Goal: Task Accomplishment & Management: Manage account settings

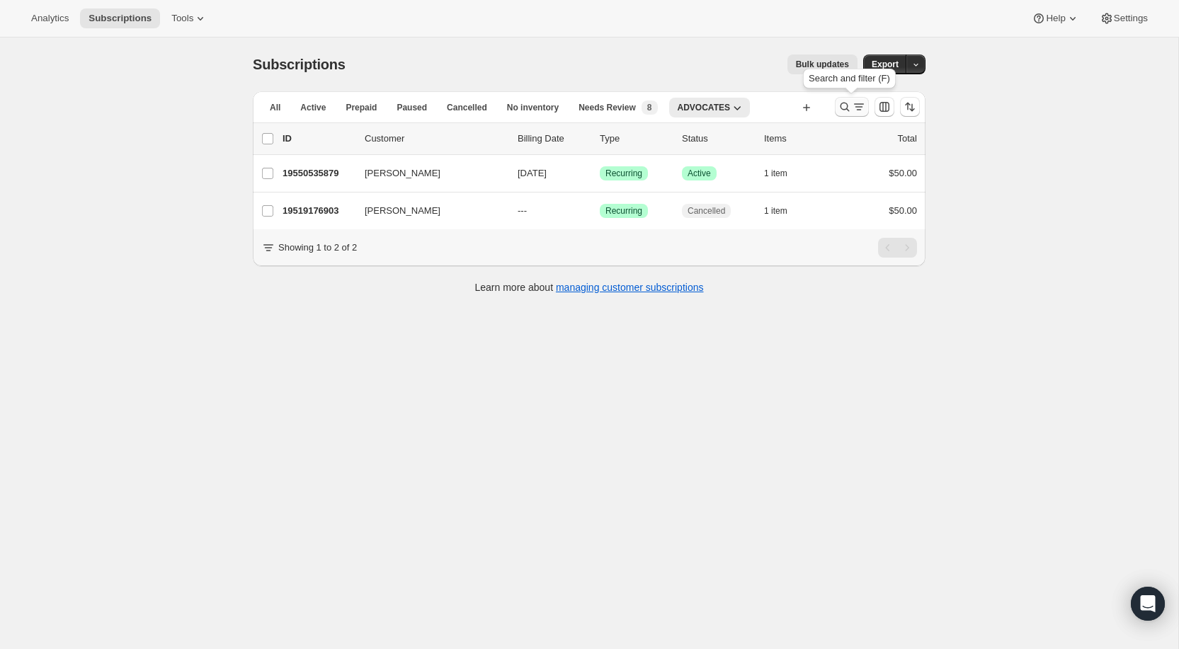
click at [841, 106] on icon "Search and filter results" at bounding box center [845, 107] width 9 height 9
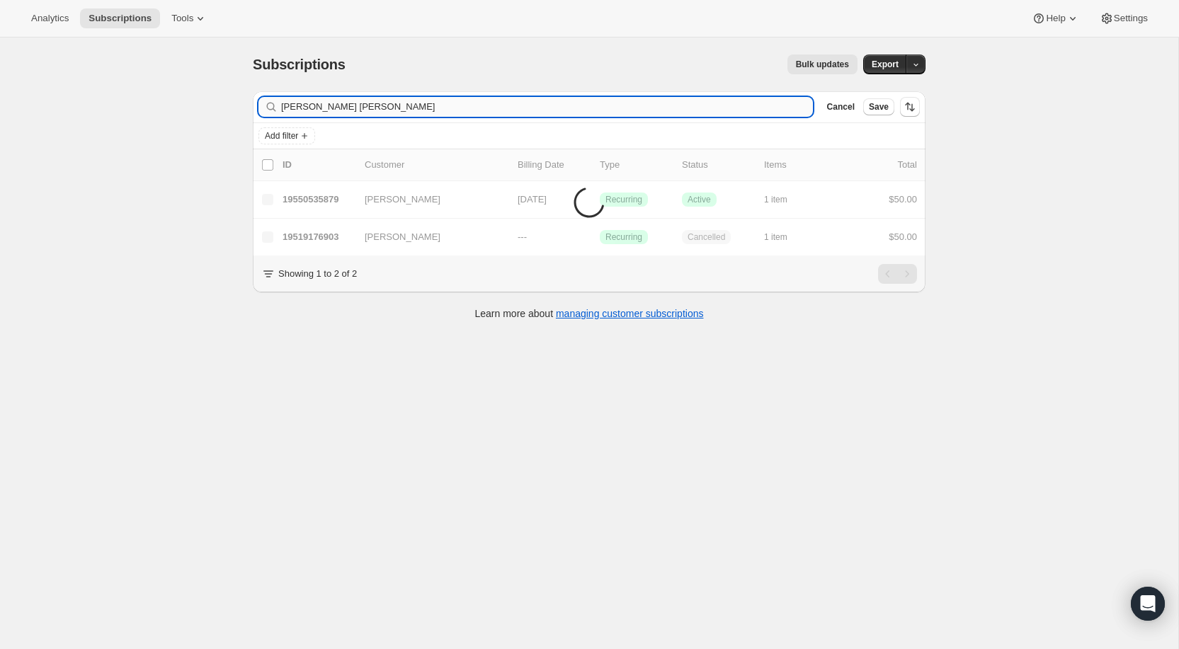
click at [518, 111] on input "powless Willoughby" at bounding box center [547, 107] width 532 height 20
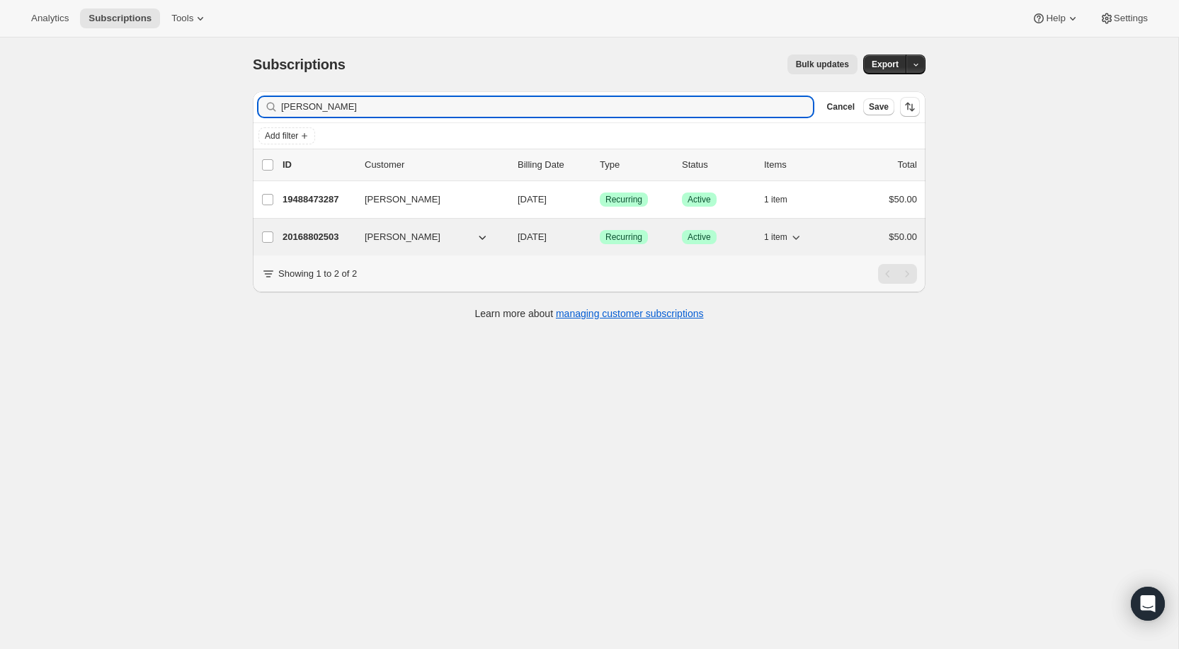
type input "[PERSON_NAME]"
click at [787, 229] on button "1 item" at bounding box center [783, 237] width 39 height 20
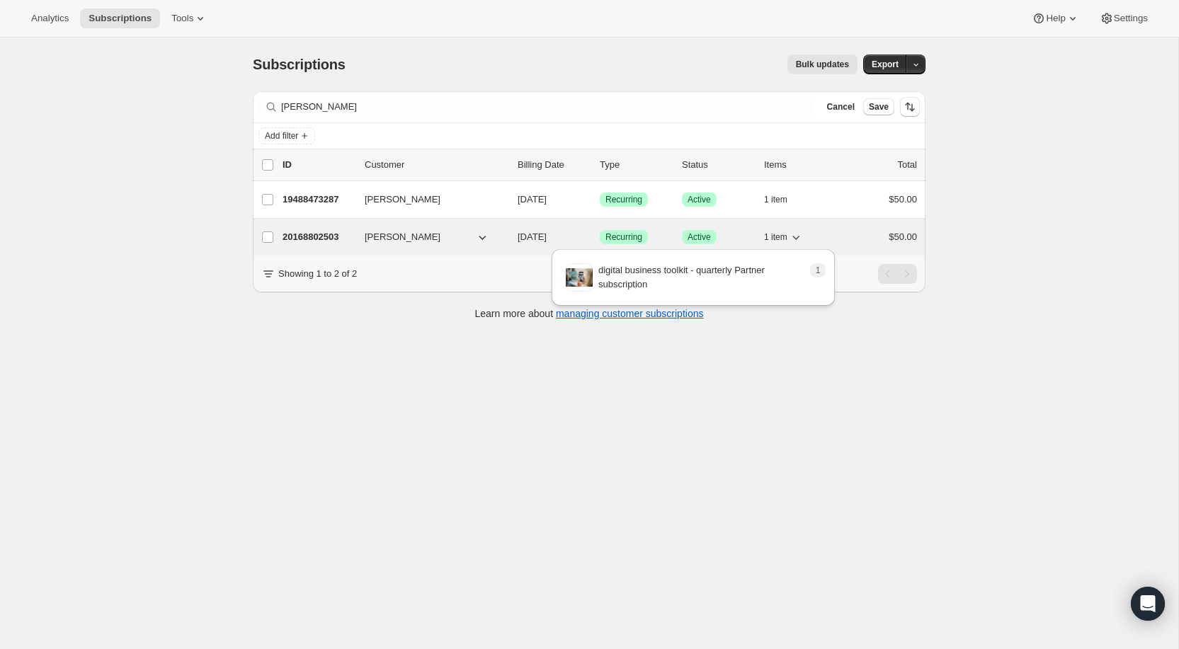
click at [787, 229] on button "1 item" at bounding box center [783, 237] width 39 height 20
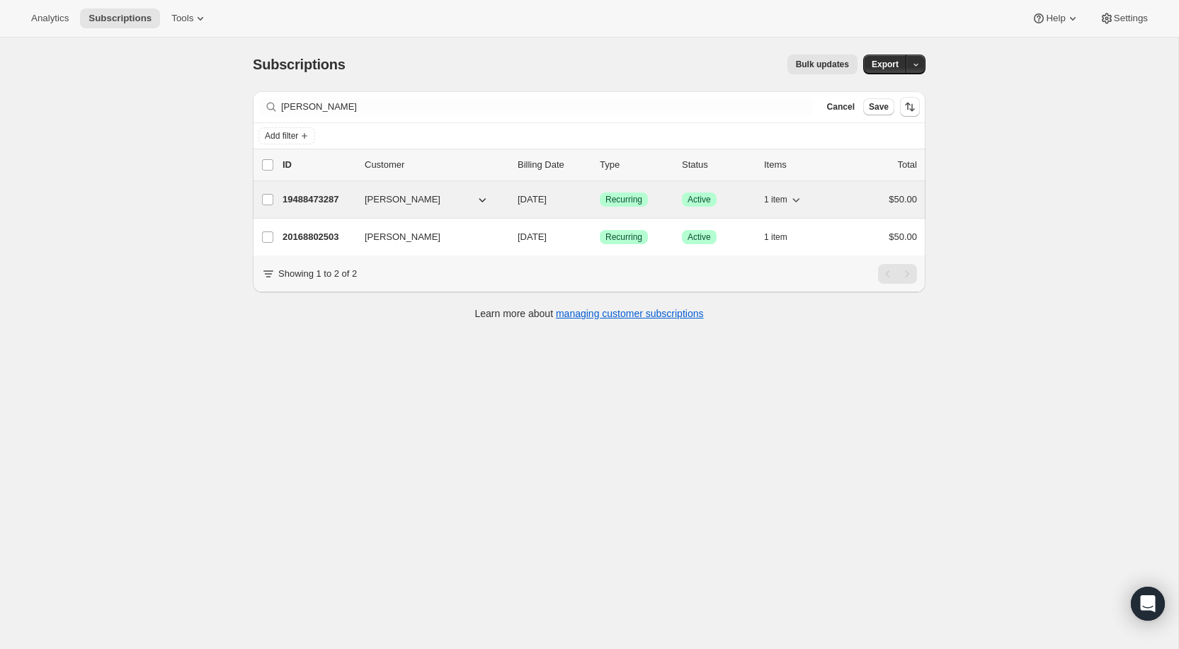
click at [787, 194] on span "1 item" at bounding box center [775, 199] width 23 height 11
click at [319, 203] on p "19488473287" at bounding box center [318, 200] width 71 height 14
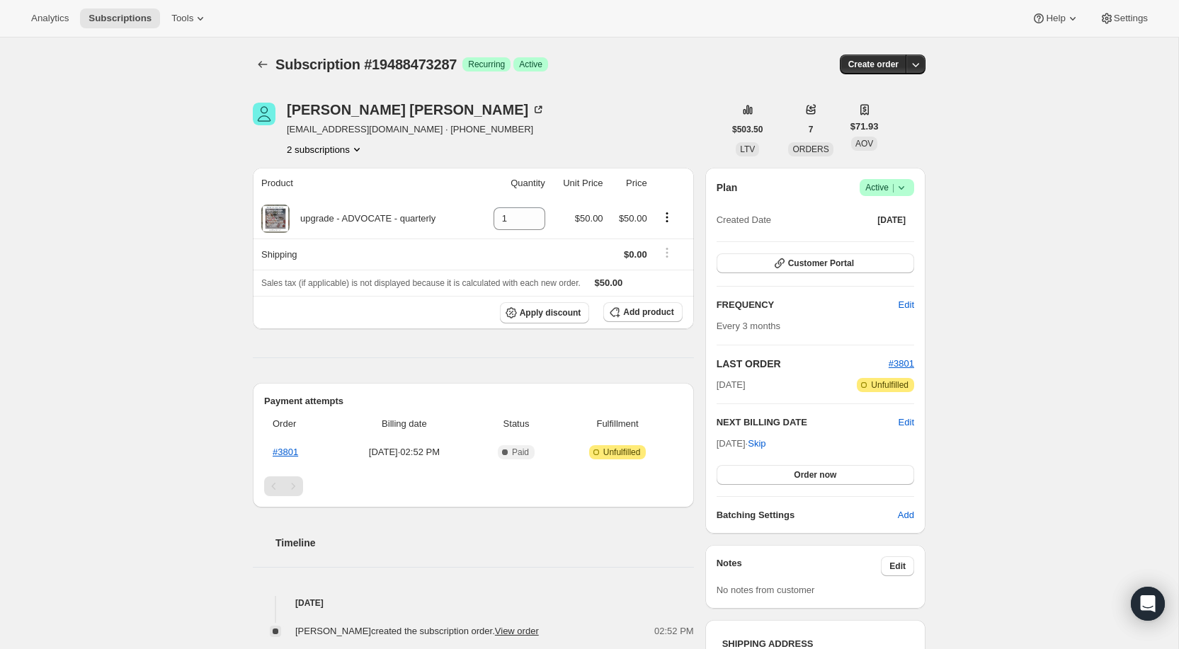
click at [903, 186] on icon at bounding box center [901, 188] width 14 height 14
click at [892, 243] on span "Cancel subscription" at bounding box center [883, 239] width 80 height 11
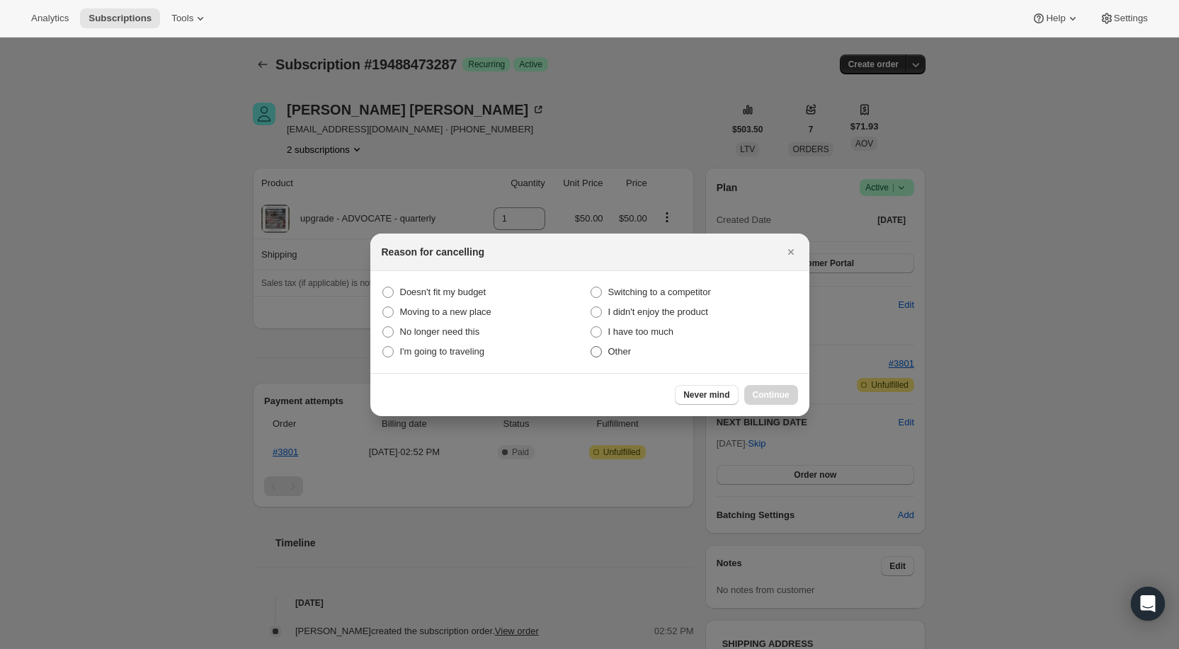
click at [618, 353] on span "Other" at bounding box center [619, 351] width 23 height 11
click at [591, 347] on input "Other" at bounding box center [591, 346] width 1 height 1
radio input "true"
click at [776, 390] on span "Continue" at bounding box center [771, 395] width 37 height 11
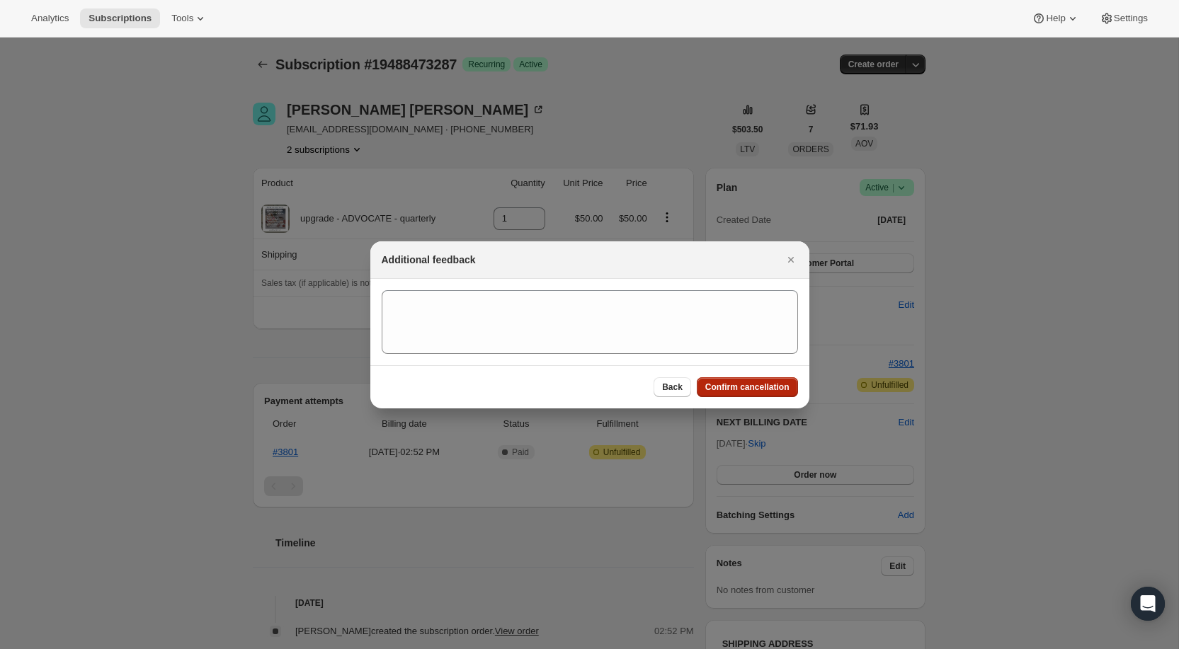
click at [731, 390] on span "Confirm cancellation" at bounding box center [747, 387] width 84 height 11
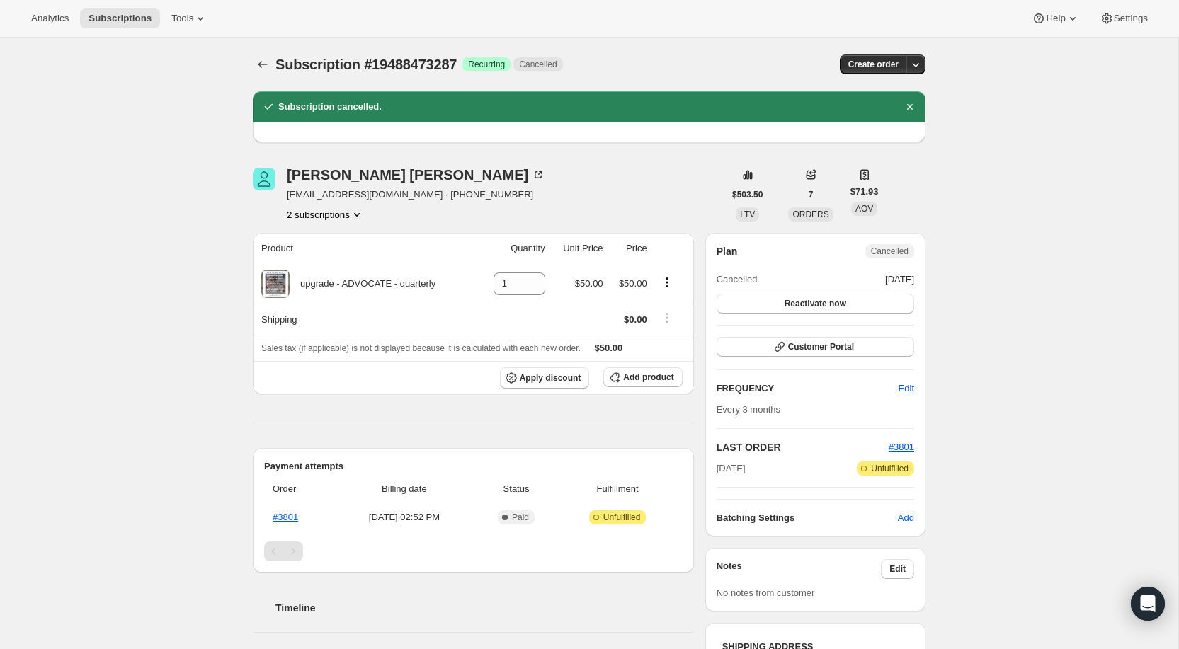
scroll to position [31, 0]
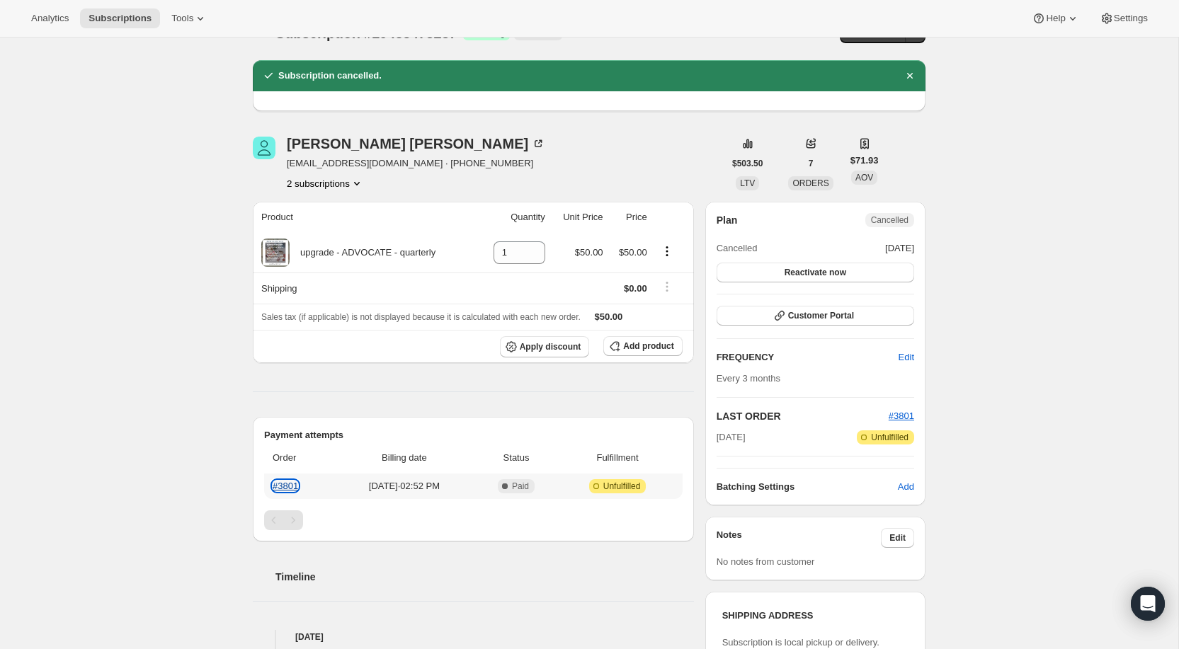
click at [288, 486] on link "#3801" at bounding box center [285, 486] width 25 height 11
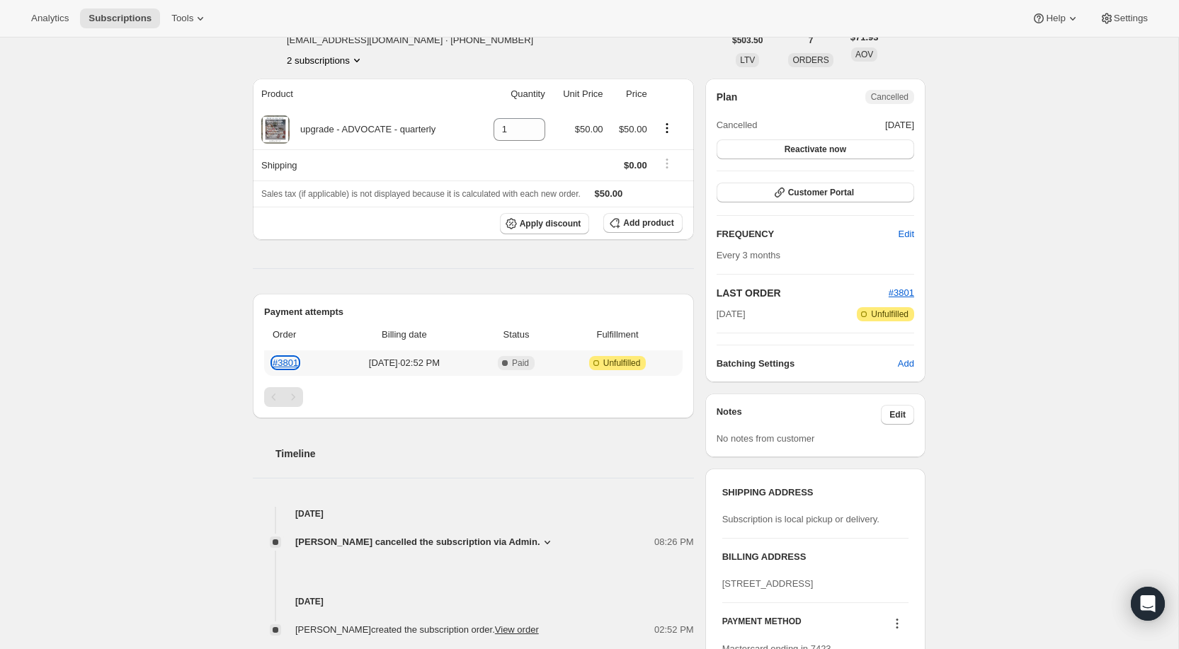
scroll to position [0, 0]
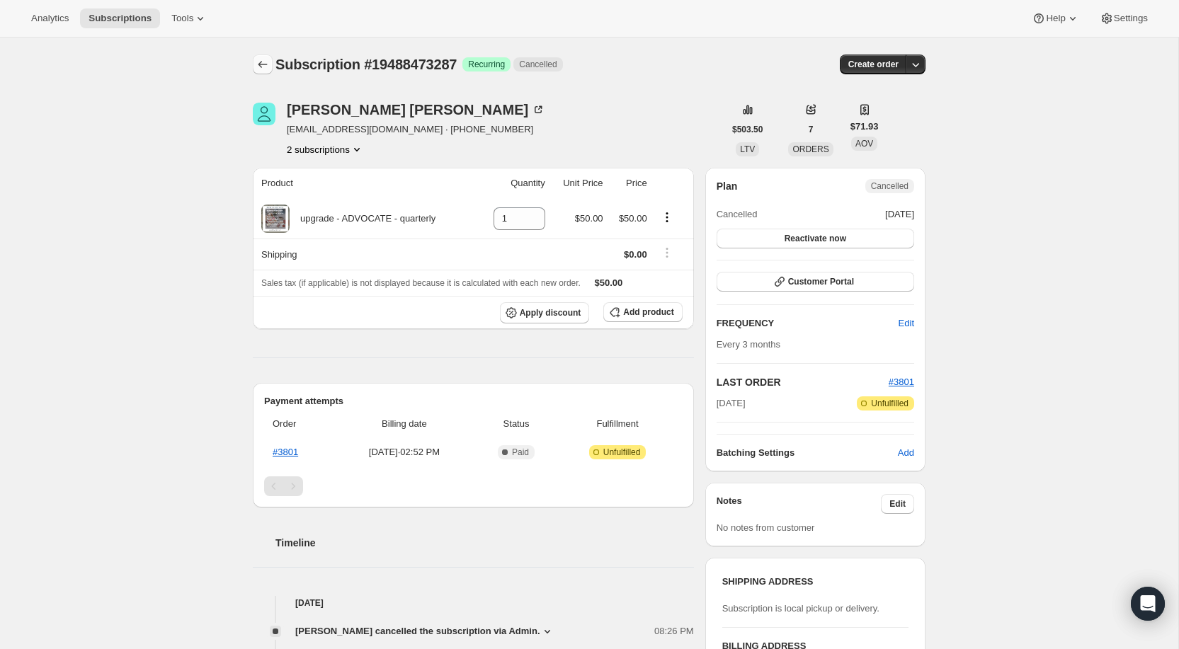
click at [259, 64] on icon "Subscriptions" at bounding box center [262, 64] width 9 height 7
